Goal: Task Accomplishment & Management: Use online tool/utility

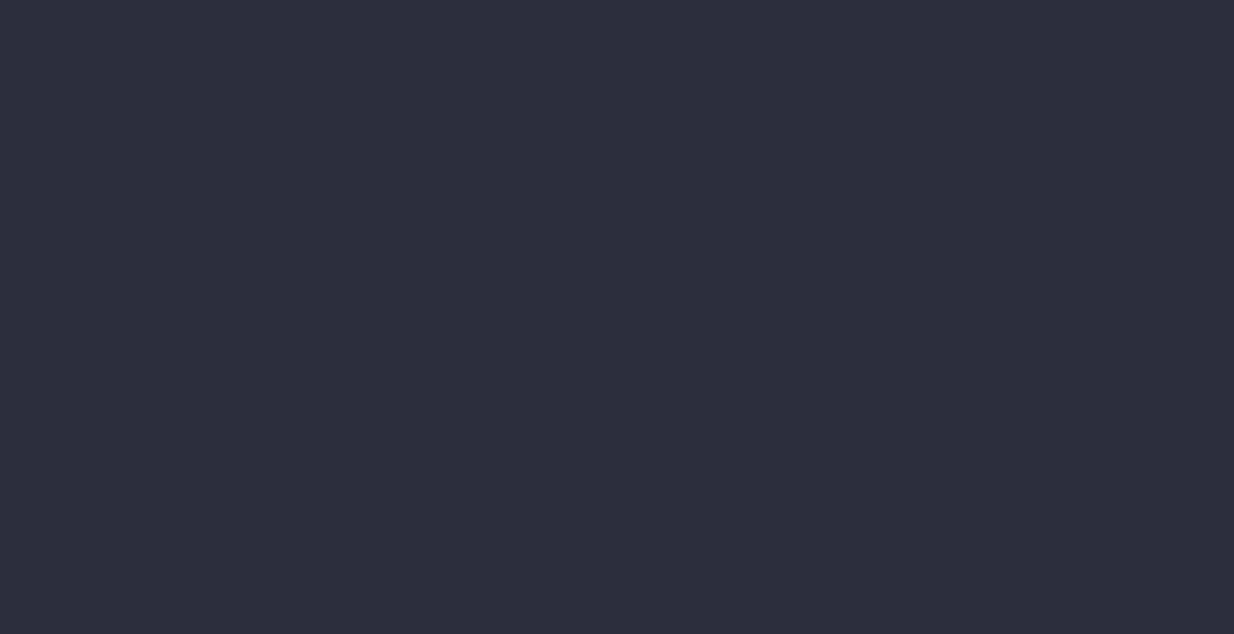
click at [274, 236] on li "Accruals & Deferrals" at bounding box center [170, 219] width 208 height 33
click at [274, 269] on li "Annual Revenue" at bounding box center [170, 252] width 208 height 33
click at [274, 402] on li "WIP Items Progress" at bounding box center [170, 418] width 208 height 33
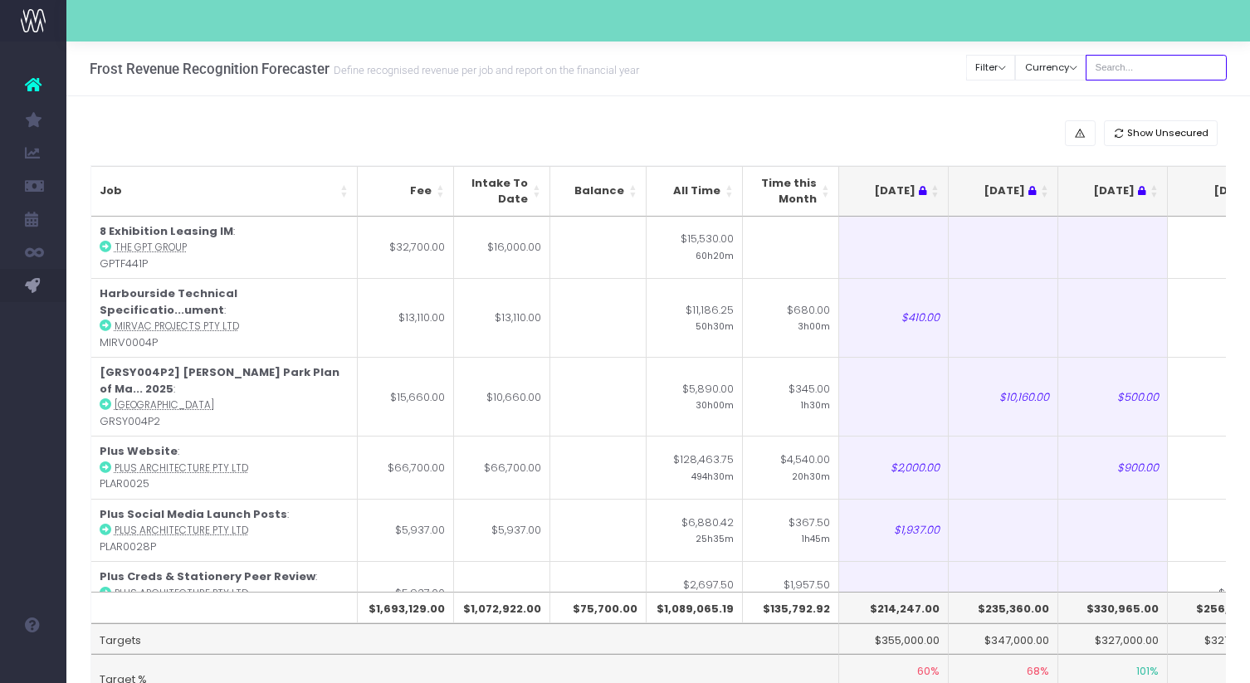
click at [1148, 71] on input "text" at bounding box center [1156, 68] width 141 height 26
type input "[PERSON_NAME]"
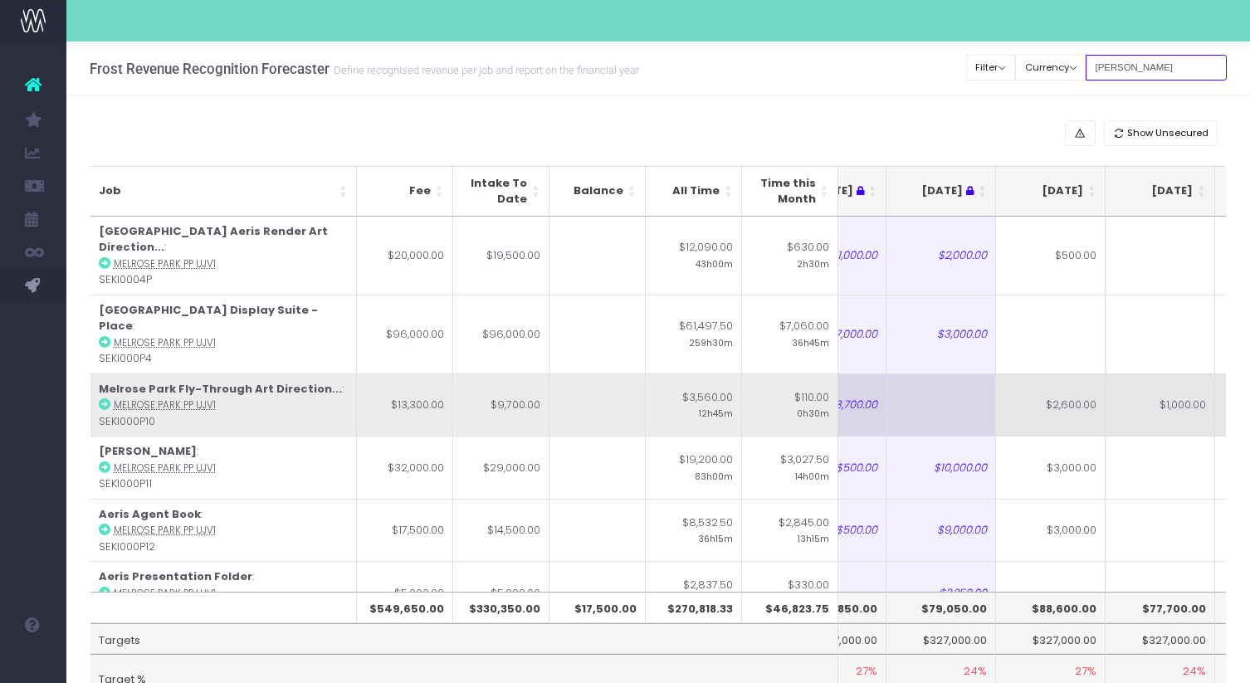
scroll to position [0, 315]
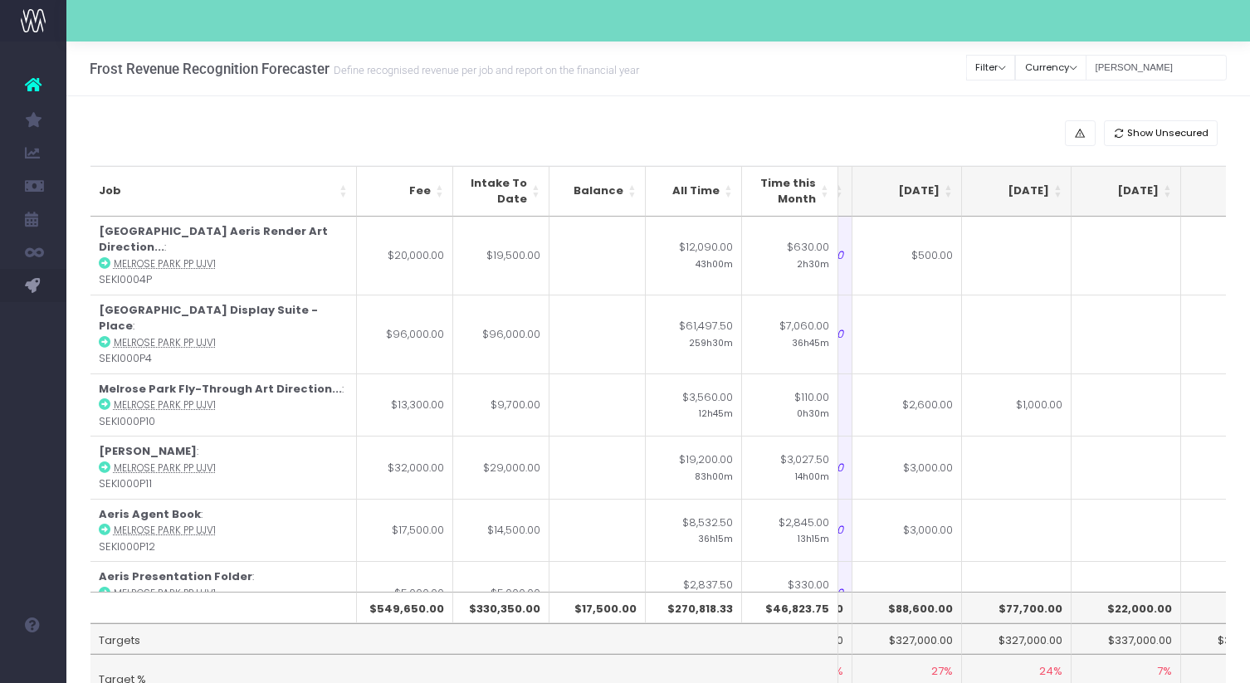
click at [946, 198] on th "[DATE]" at bounding box center [908, 191] width 110 height 51
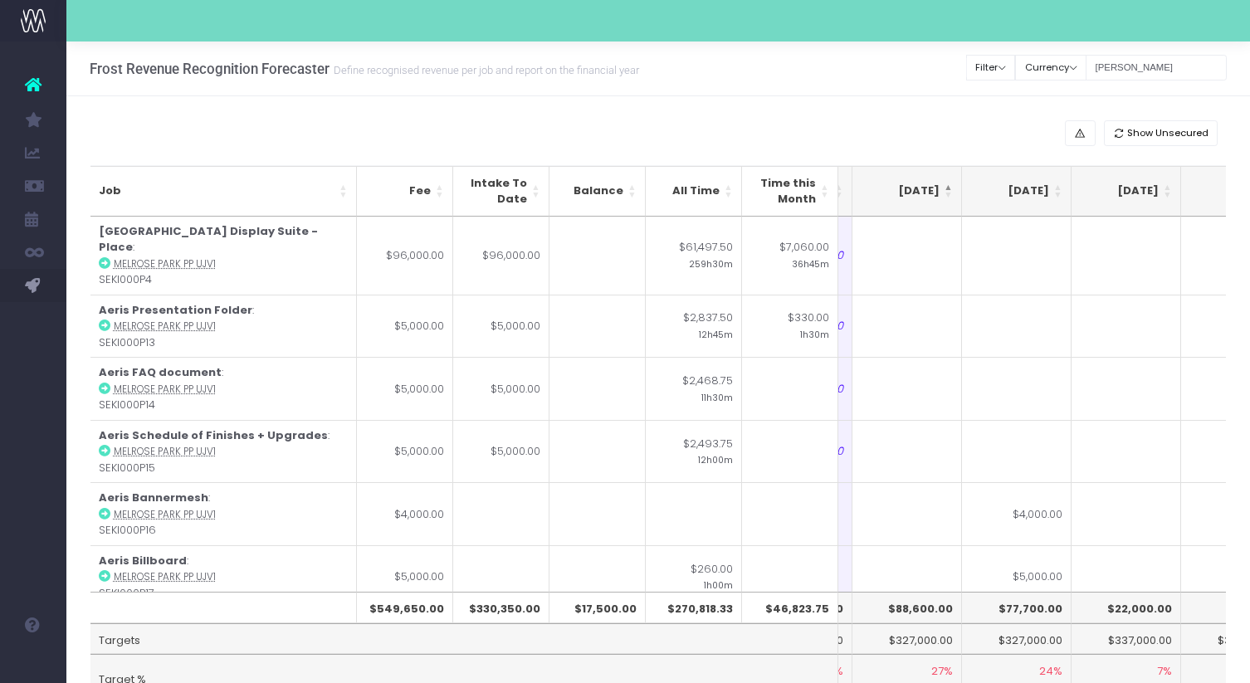
click at [946, 198] on th "[DATE]" at bounding box center [908, 191] width 110 height 51
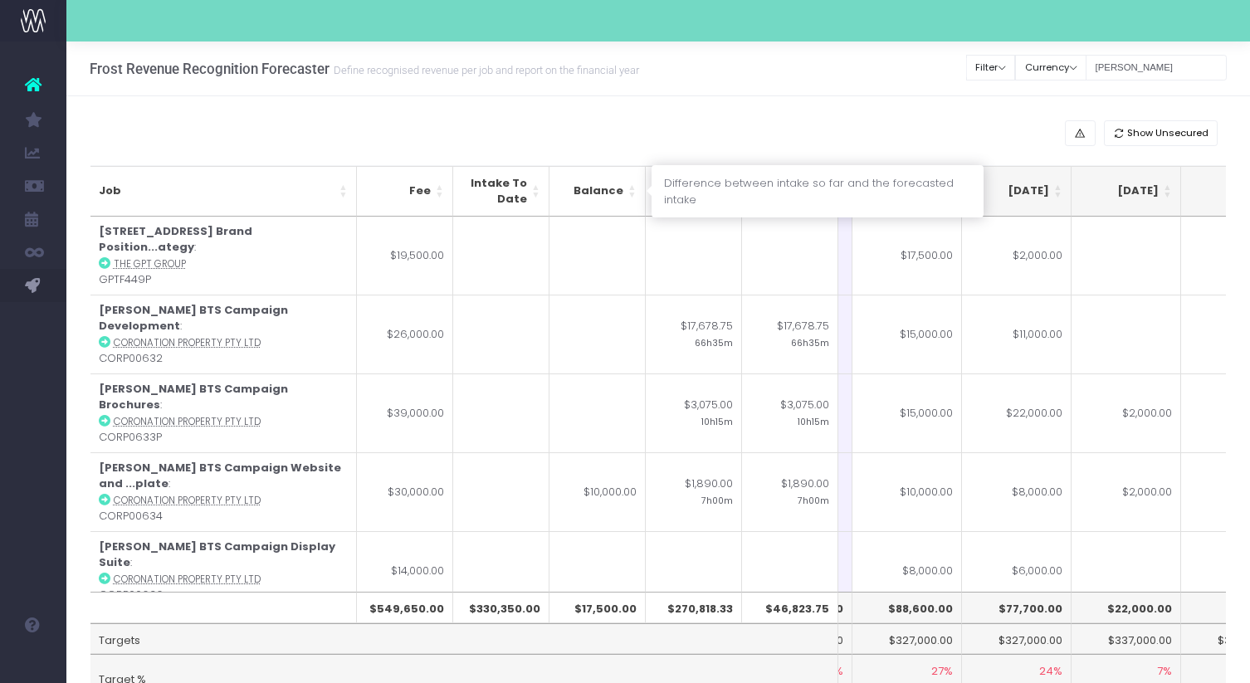
click at [630, 198] on th "Balance" at bounding box center [598, 191] width 96 height 51
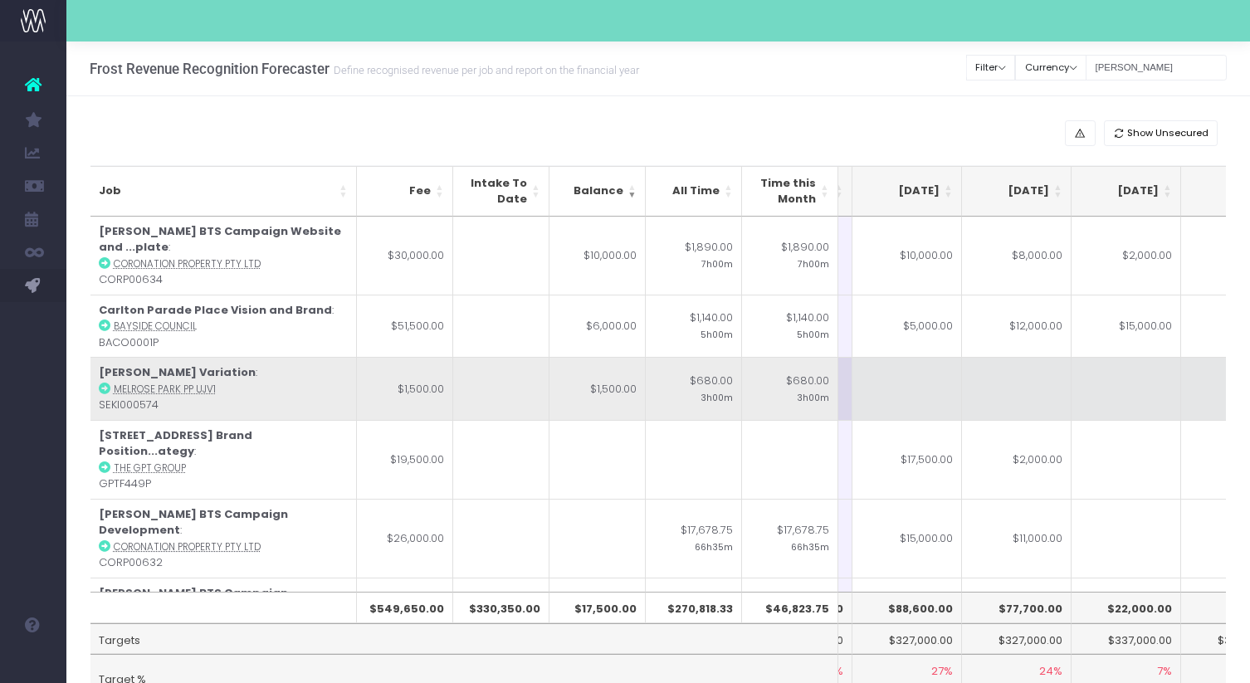
click at [908, 389] on td at bounding box center [908, 388] width 110 height 63
type input "1500"
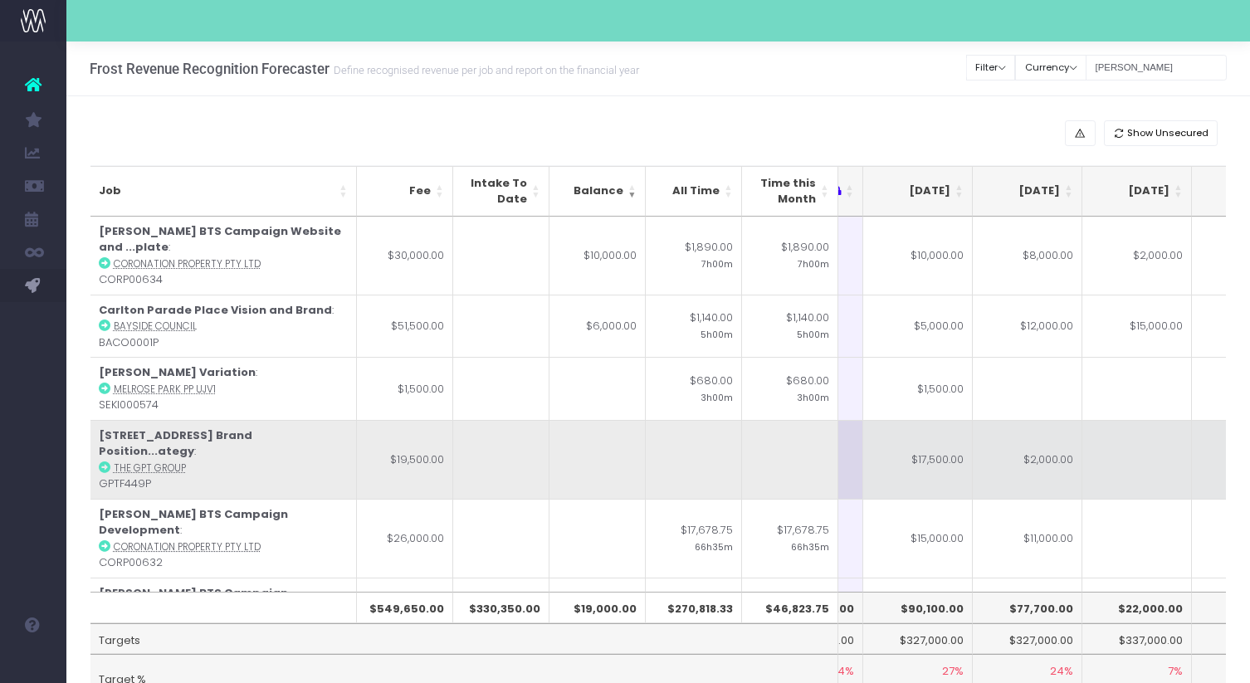
scroll to position [0, 0]
